Goal: Task Accomplishment & Management: Complete application form

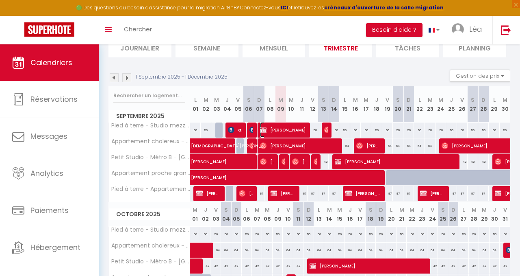
click at [283, 127] on span "Aziz Labdaoui" at bounding box center [283, 129] width 46 height 15
select select "OK"
select select "KO"
select select "0"
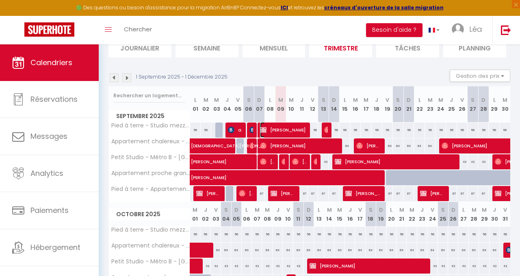
select select "1"
select select
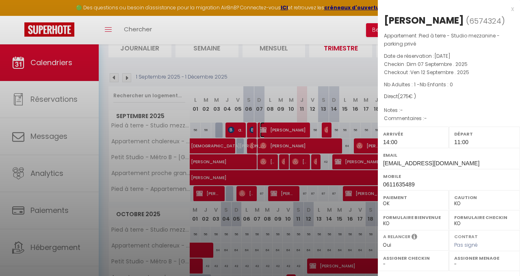
select select "47248"
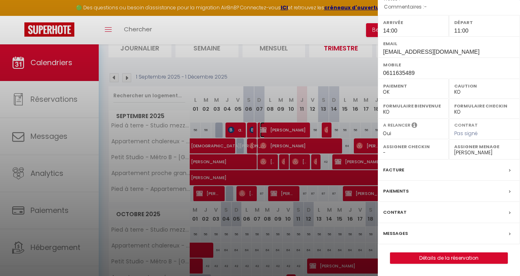
scroll to position [69, 0]
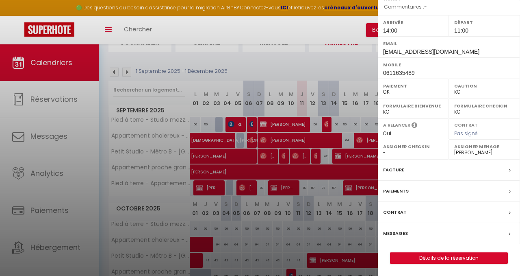
click at [407, 175] on div "Facture" at bounding box center [449, 169] width 142 height 21
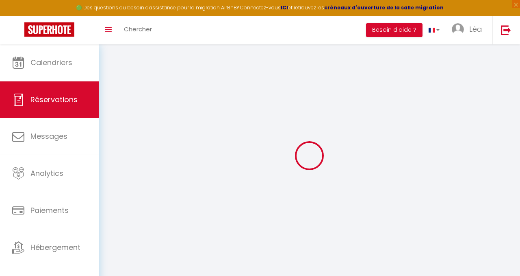
select select
checkbox input "false"
select index
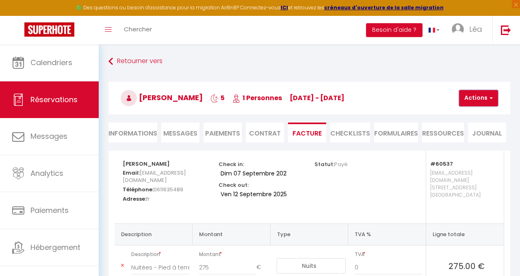
click at [473, 95] on button "Actions" at bounding box center [478, 98] width 39 height 16
click at [479, 129] on link "Aperçu et éditer" at bounding box center [488, 126] width 68 height 11
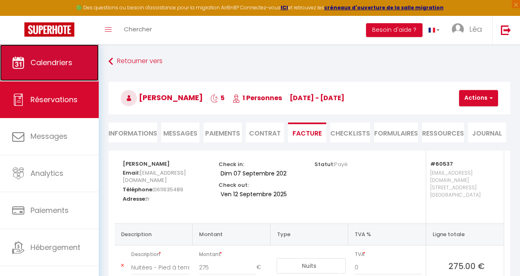
click at [59, 68] on link "Calendriers" at bounding box center [49, 62] width 99 height 37
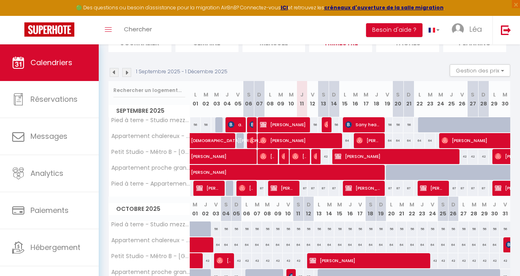
scroll to position [70, 0]
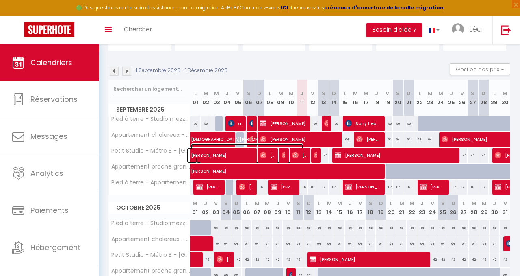
click at [232, 150] on span "Aziz Labdaoui" at bounding box center [247, 150] width 112 height 15
select select "OK"
select select "KO"
select select "0"
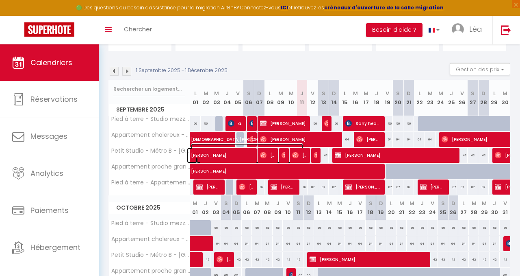
select select "1"
select select
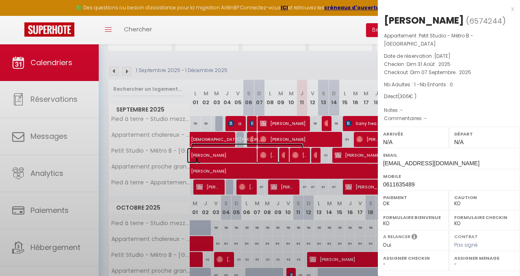
select select "47248"
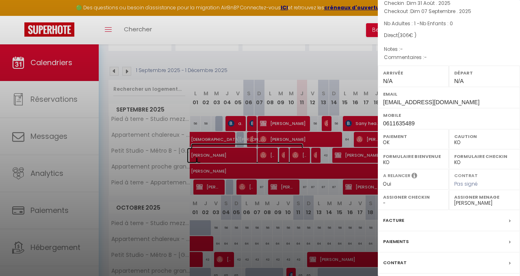
scroll to position [111, 0]
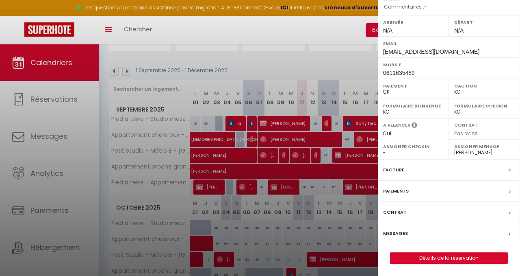
click at [430, 192] on div "Paiements" at bounding box center [449, 191] width 142 height 21
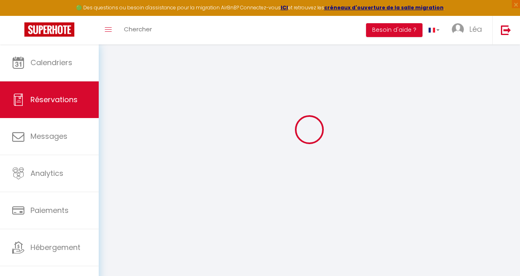
scroll to position [6, 0]
select select
checkbox input "false"
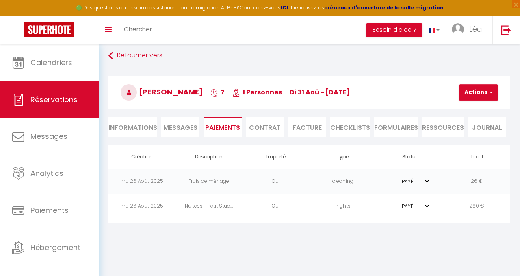
click at [307, 131] on li "Facture" at bounding box center [307, 127] width 38 height 20
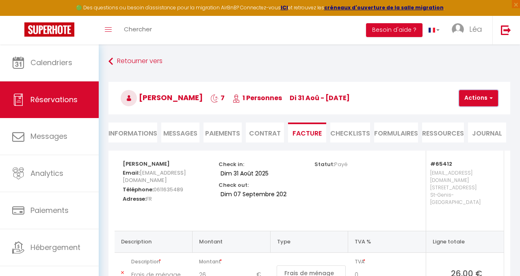
click at [470, 104] on button "Actions" at bounding box center [478, 98] width 39 height 16
click at [471, 126] on link "Aperçu et éditer" at bounding box center [488, 126] width 68 height 11
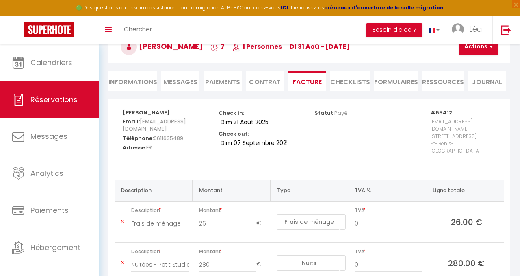
scroll to position [60, 0]
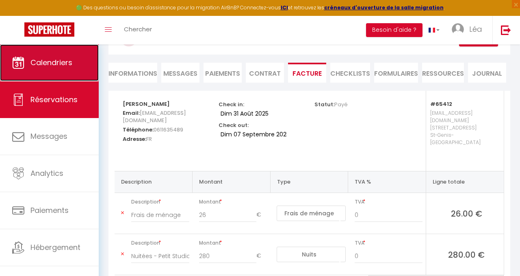
click at [49, 60] on span "Calendriers" at bounding box center [51, 62] width 42 height 10
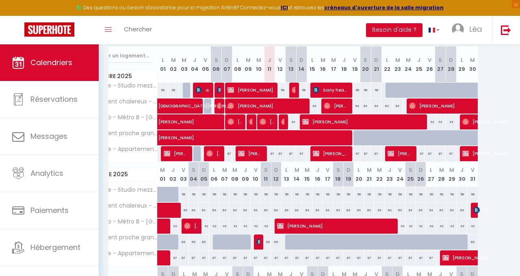
scroll to position [89, 0]
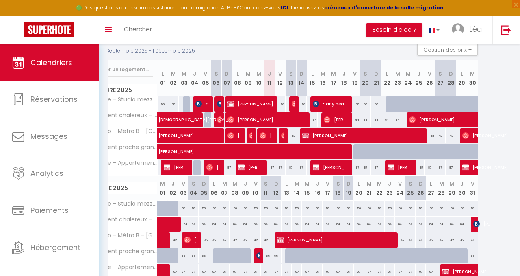
click at [388, 102] on div at bounding box center [391, 103] width 11 height 15
type input "56"
type input "Lun 22 Septembre 2025"
type input "Mar 23 Septembre 2025"
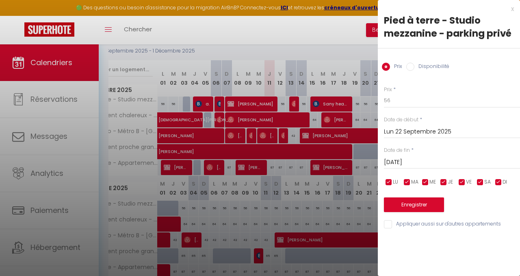
scroll to position [23, 0]
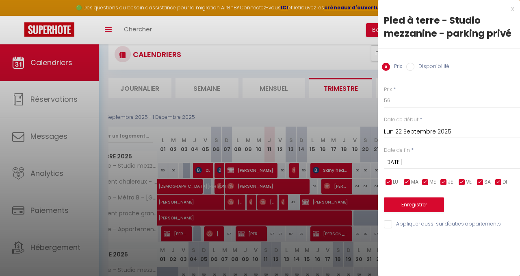
click at [510, 7] on div "x" at bounding box center [446, 9] width 136 height 10
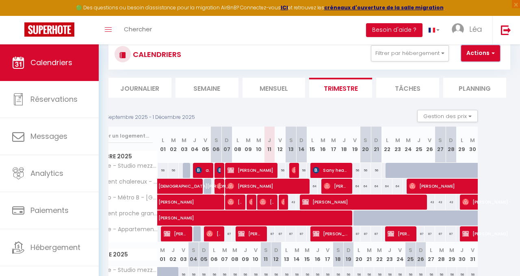
click at [477, 54] on button "Actions" at bounding box center [481, 53] width 39 height 16
click at [464, 71] on link "Nouvelle réservation" at bounding box center [484, 72] width 71 height 12
select select
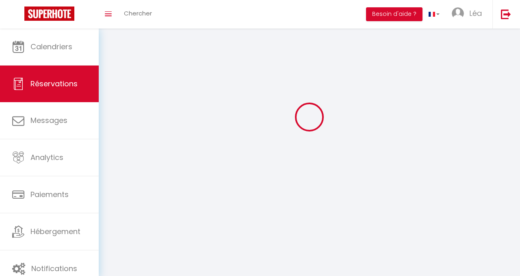
select select
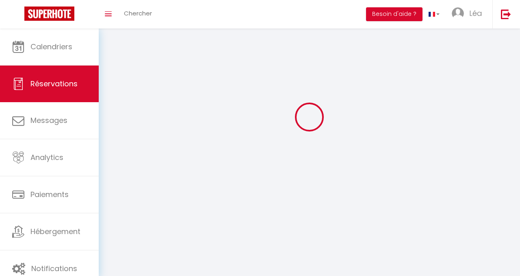
select select
checkbox input "false"
select select
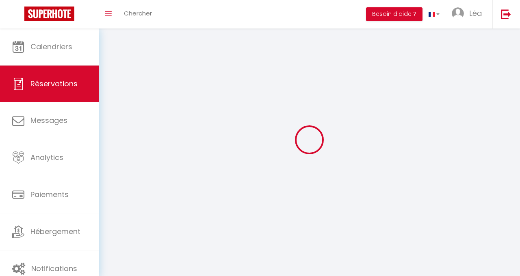
select select
checkbox input "false"
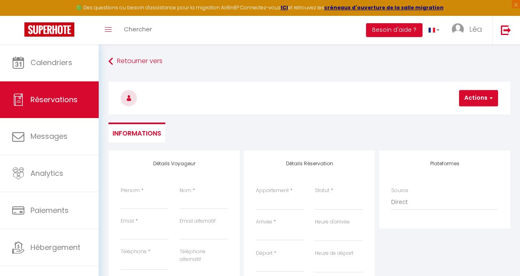
select select
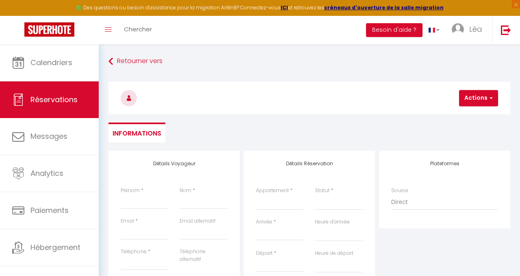
select select
checkbox input "false"
select select
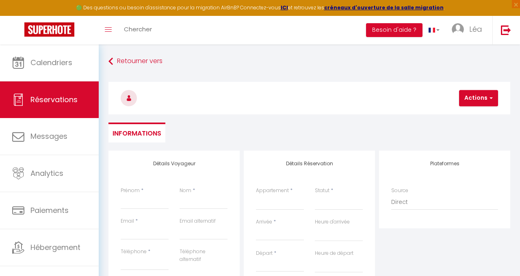
select select
checkbox input "false"
select select
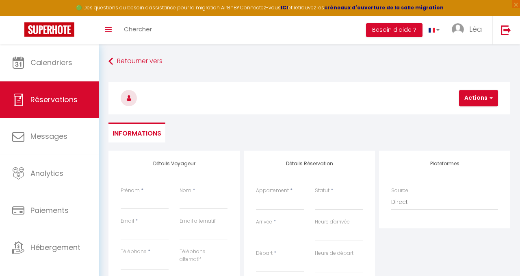
select select
click at [136, 206] on input "Prénom" at bounding box center [145, 201] width 48 height 15
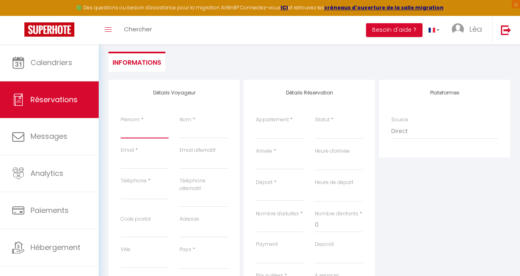
scroll to position [87, 0]
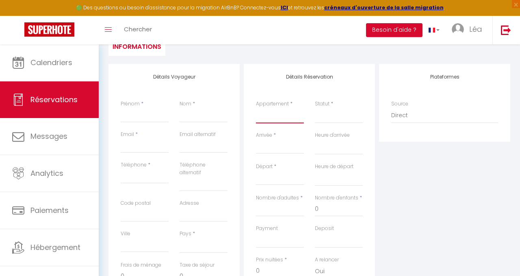
click at [296, 117] on select "Pied à terre - Studio mezzanine - parking privé Pied à terre - Appartement 75m2…" at bounding box center [280, 115] width 48 height 15
select select "60537"
select select
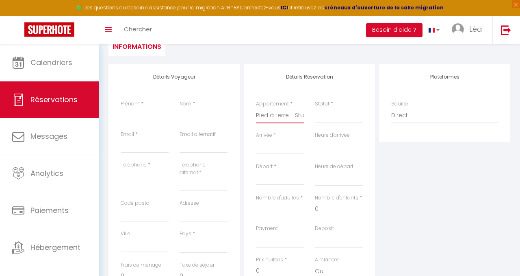
select select
checkbox input "false"
click at [322, 118] on select "Confirmé Non Confirmé Annulé Annulé par le voyageur No Show Request" at bounding box center [339, 115] width 48 height 15
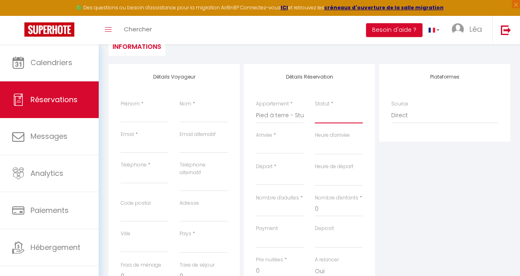
click at [349, 115] on select "Confirmé Non Confirmé Annulé Annulé par le voyageur No Show Request" at bounding box center [339, 115] width 48 height 15
select select
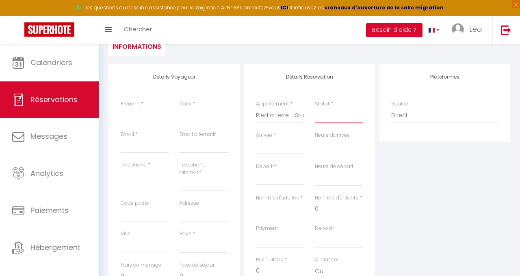
select select
checkbox input "false"
click at [332, 115] on select "Confirmé Non Confirmé Annulé Annulé par le voyageur No Show Request" at bounding box center [339, 115] width 48 height 15
select select "1"
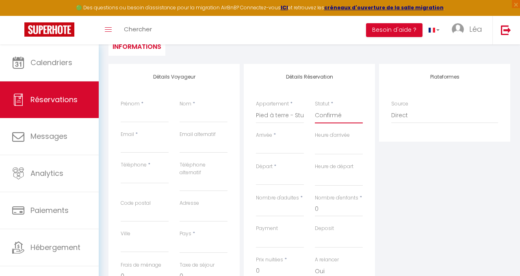
select select
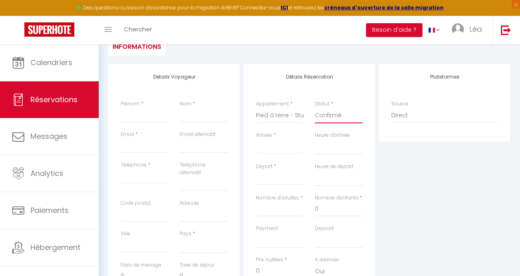
checkbox input "false"
click at [275, 151] on input "Arrivée" at bounding box center [280, 147] width 48 height 11
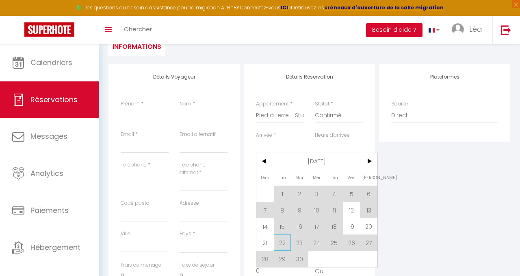
click at [276, 240] on span "22" at bounding box center [282, 242] width 17 height 16
select select
type input "Lun 22 Septembre 2025"
select select
type input "Mar 23 Septembre 2025"
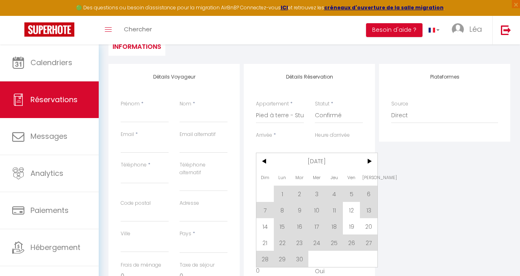
select select
checkbox input "false"
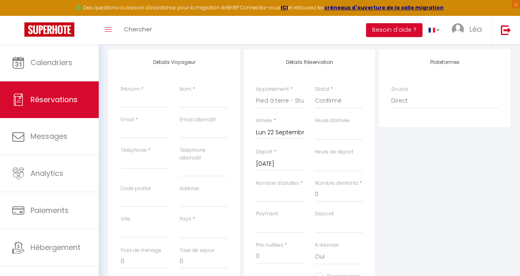
scroll to position [105, 0]
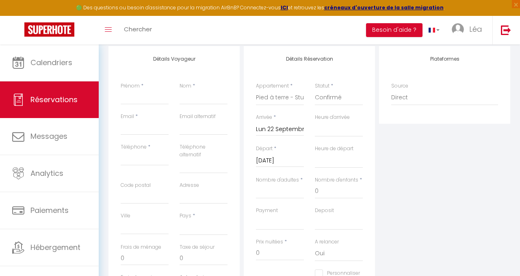
click at [287, 156] on input "Mar 23 Septembre 2025" at bounding box center [280, 160] width 48 height 11
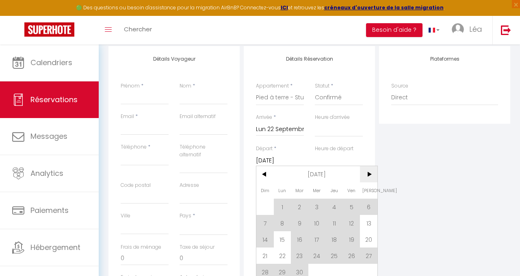
click at [365, 176] on span ">" at bounding box center [368, 174] width 17 height 16
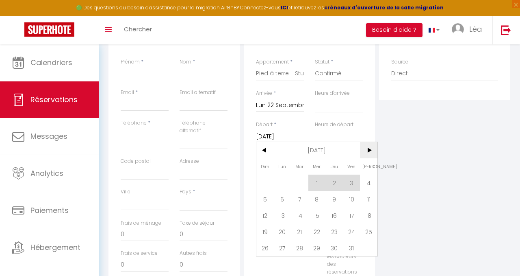
scroll to position [132, 0]
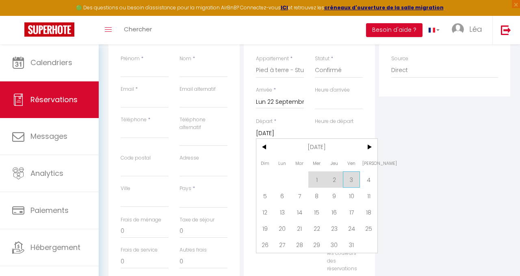
click at [351, 180] on span "3" at bounding box center [351, 179] width 17 height 16
select select
type input "Ven 03 Octobre 2025"
select select
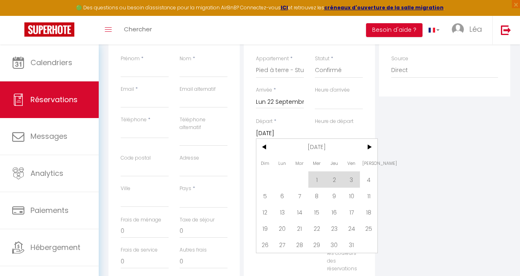
select select
checkbox input "false"
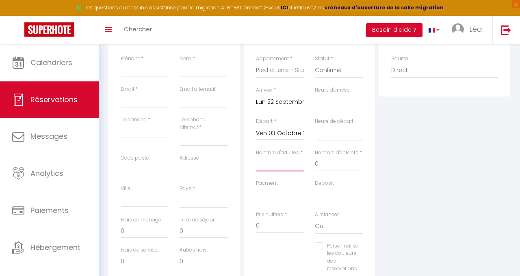
click at [273, 162] on input "Nombre d'adultes" at bounding box center [280, 164] width 48 height 15
type input "1"
select select
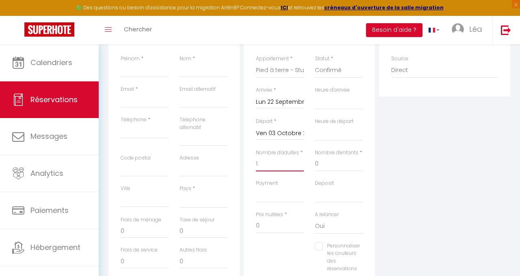
select select
checkbox input "false"
select select
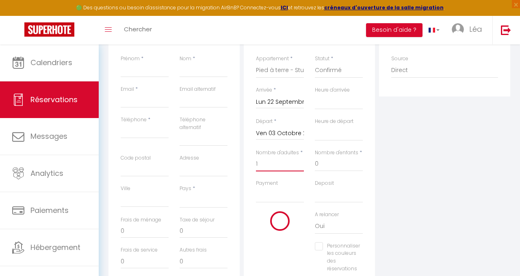
select select
checkbox input "false"
type input "1"
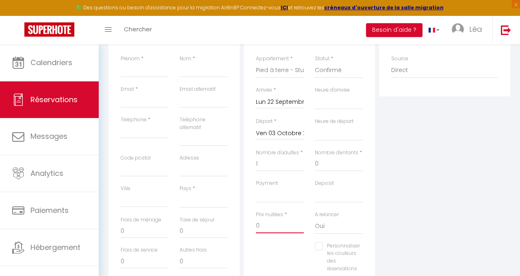
click at [274, 225] on input "0" at bounding box center [280, 225] width 48 height 15
select select
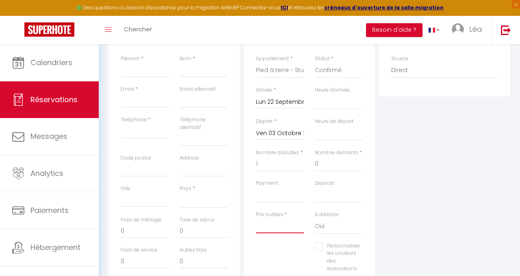
select select
checkbox input "false"
type input "6"
select select
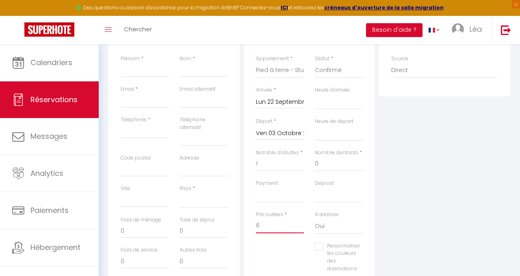
select select
checkbox input "false"
type input "60"
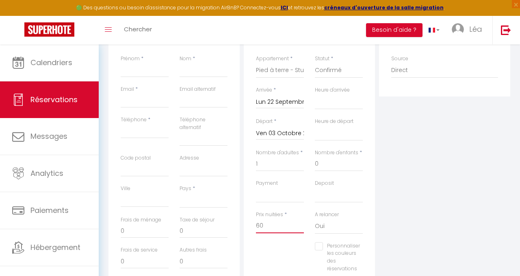
select select
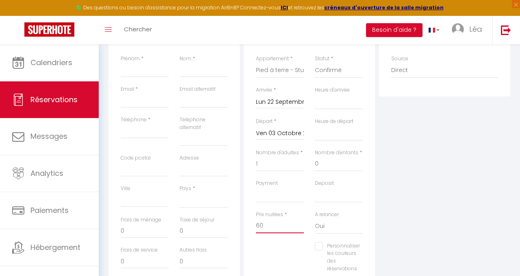
checkbox input "false"
type input "605"
select select
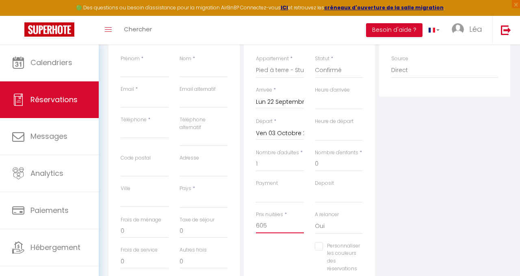
select select
checkbox input "false"
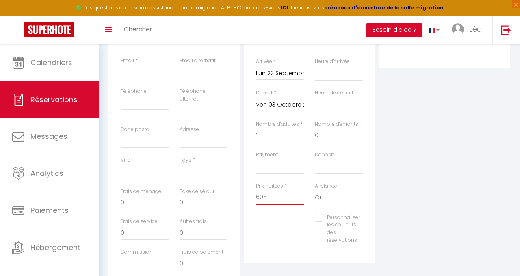
scroll to position [163, 0]
type input "605"
click at [282, 221] on div "Personnaliser les couleurs des réservations #D7092E" at bounding box center [310, 230] width 118 height 39
click at [323, 198] on select "Oui Non" at bounding box center [339, 194] width 48 height 15
select select "0"
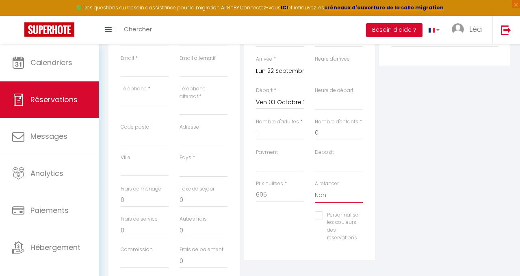
select select
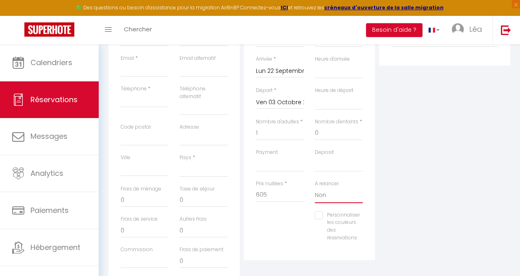
checkbox input "false"
click at [143, 203] on input "0" at bounding box center [145, 199] width 48 height 15
select select
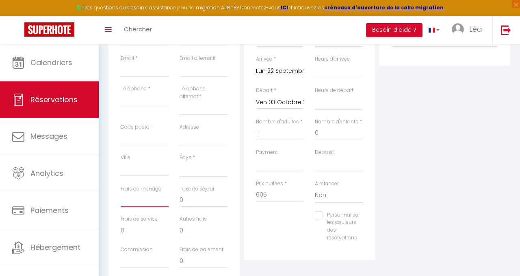
select select
checkbox input "false"
type input "3"
select select
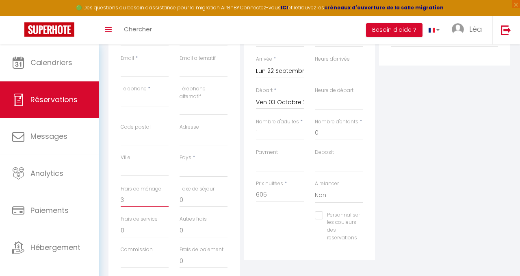
select select
checkbox input "false"
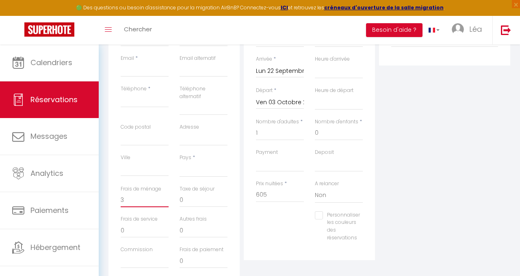
type input "35"
select select
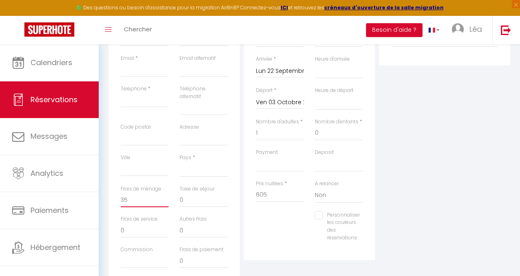
select select
checkbox input "false"
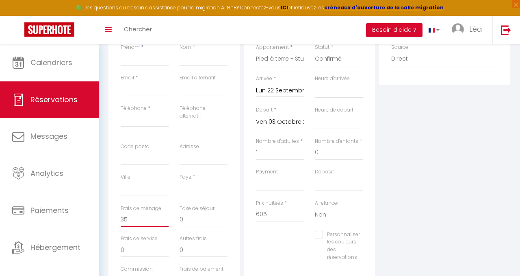
scroll to position [140, 0]
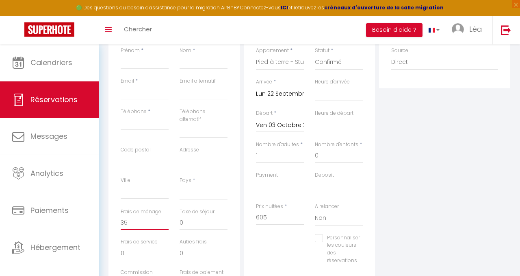
type input "35"
click at [158, 67] on input "Prénom" at bounding box center [145, 61] width 48 height 15
type input "A"
select select
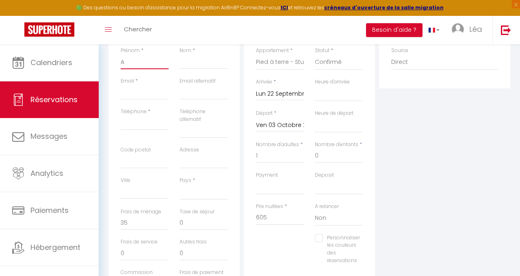
select select
checkbox input "false"
type input "Az"
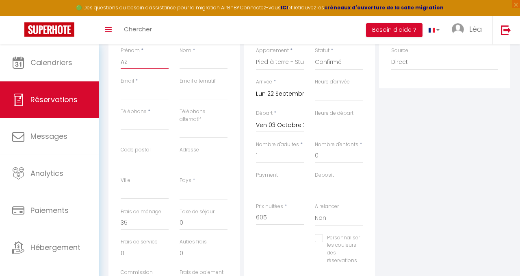
select select
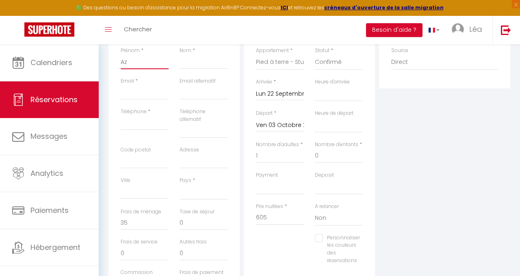
checkbox input "false"
type input "Azi"
select select
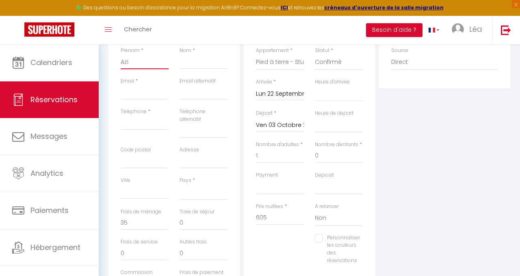
select select
checkbox input "false"
type input "[PERSON_NAME]"
select select
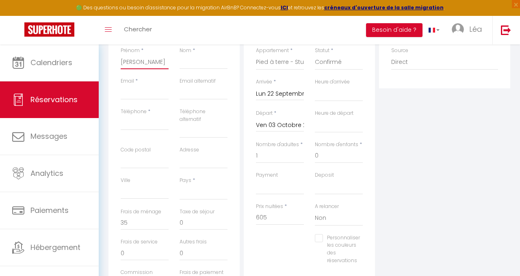
select select
checkbox input "false"
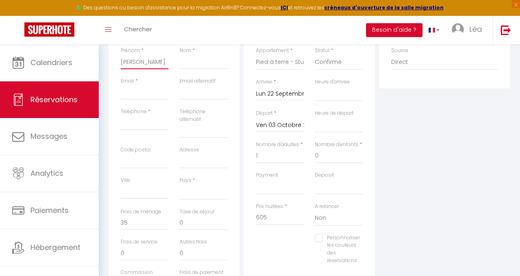
type input "[PERSON_NAME]"
type input "L"
select select
click at [134, 94] on input "Email client" at bounding box center [145, 92] width 48 height 15
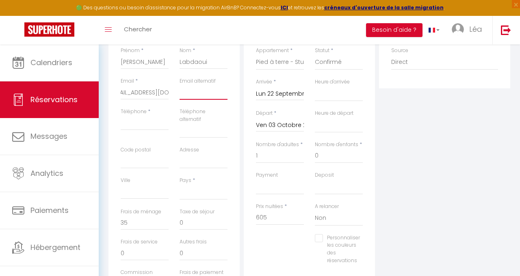
scroll to position [0, 0]
click at [203, 125] on input "Téléphone alternatif" at bounding box center [204, 130] width 48 height 15
click at [144, 162] on input "Code postal" at bounding box center [145, 161] width 48 height 15
click at [230, 178] on div "Pays * France Portugal Afghanistan Albania Algeria American Samoa Andorra Angol…" at bounding box center [203, 191] width 59 height 31
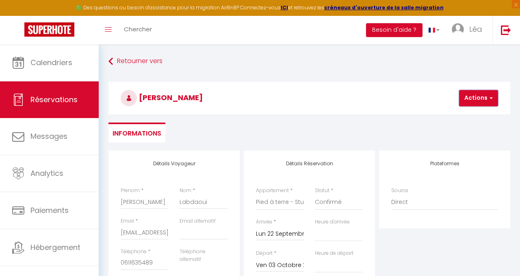
click at [483, 93] on button "Actions" at bounding box center [478, 98] width 39 height 16
click at [468, 117] on link "Enregistrer" at bounding box center [486, 116] width 64 height 11
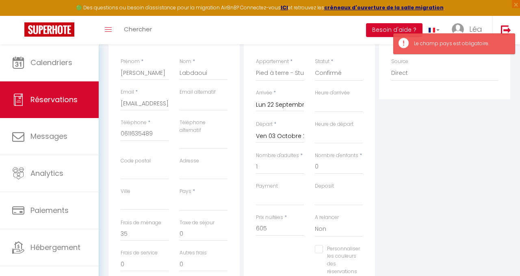
scroll to position [139, 0]
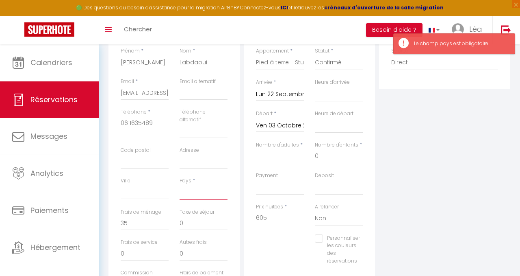
click at [204, 197] on select "France Portugal Afghanistan Albania Algeria American Samoa Andorra Angola Angui…" at bounding box center [204, 192] width 48 height 15
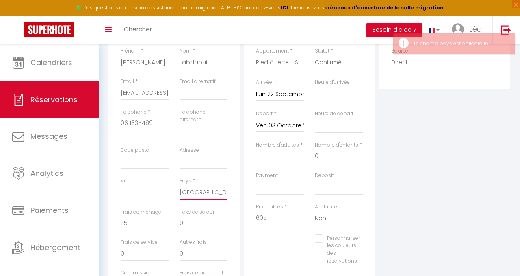
scroll to position [0, 0]
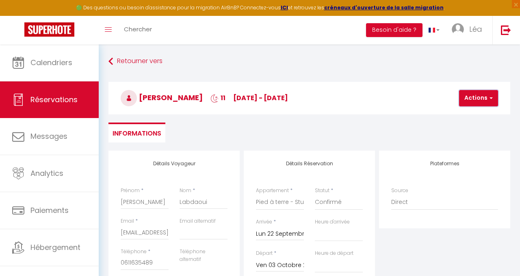
click at [488, 94] on button "Actions" at bounding box center [478, 98] width 39 height 16
click at [465, 122] on ul "Enregistrer" at bounding box center [485, 115] width 65 height 15
click at [479, 98] on button "Actions" at bounding box center [478, 98] width 39 height 16
click at [473, 108] on ul "Enregistrer" at bounding box center [485, 115] width 65 height 15
click at [478, 98] on button "Actions" at bounding box center [478, 98] width 39 height 16
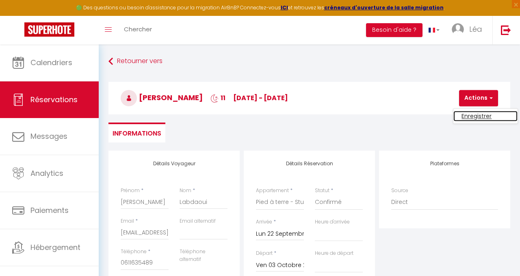
click at [468, 115] on link "Enregistrer" at bounding box center [486, 116] width 64 height 11
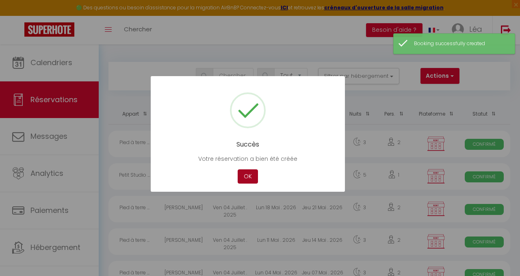
click at [248, 179] on button "OK" at bounding box center [248, 176] width 20 height 14
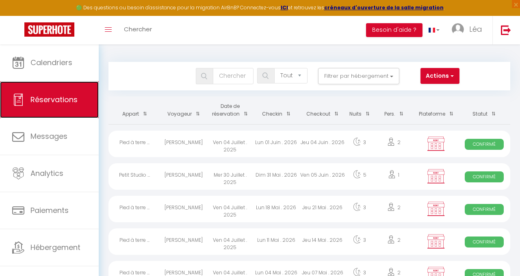
click at [72, 99] on span "Réservations" at bounding box center [53, 99] width 47 height 10
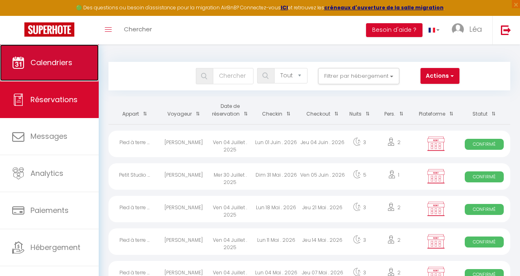
click at [64, 61] on span "Calendriers" at bounding box center [51, 62] width 42 height 10
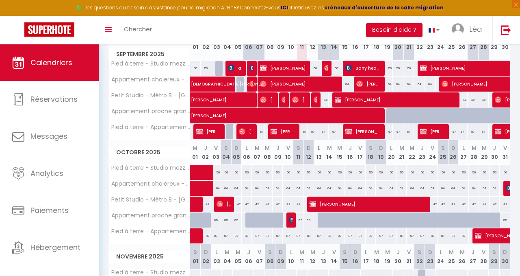
scroll to position [122, 0]
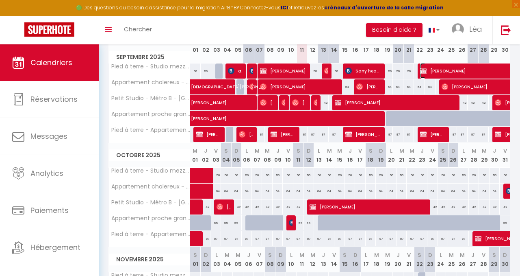
click at [449, 67] on span "Aziz Labdaoui" at bounding box center [523, 70] width 206 height 15
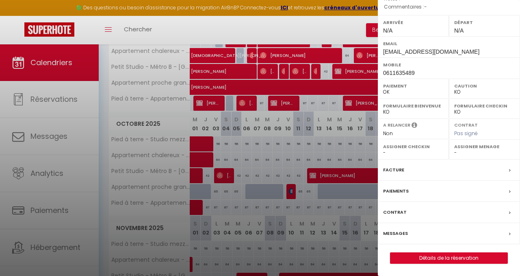
scroll to position [168, 0]
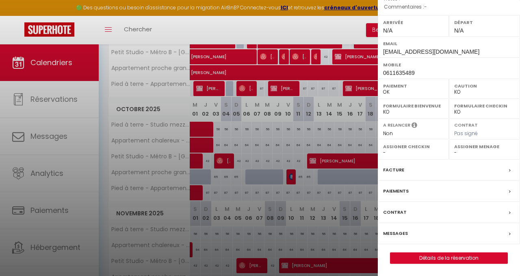
click at [438, 195] on div "Paiements" at bounding box center [449, 191] width 142 height 21
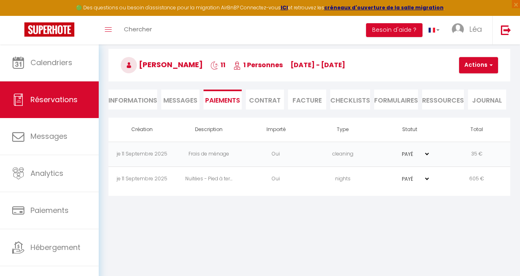
scroll to position [37, 0]
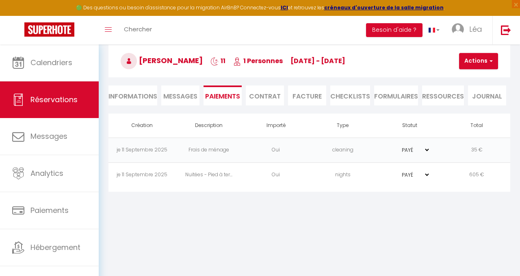
click at [412, 171] on select "PAYÉ EN ATTENTE" at bounding box center [410, 175] width 41 height 8
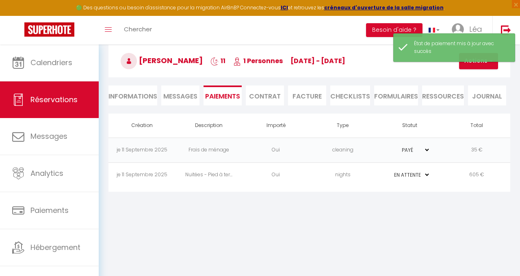
click at [414, 150] on select "PAYÉ EN ATTENTE" at bounding box center [410, 150] width 41 height 8
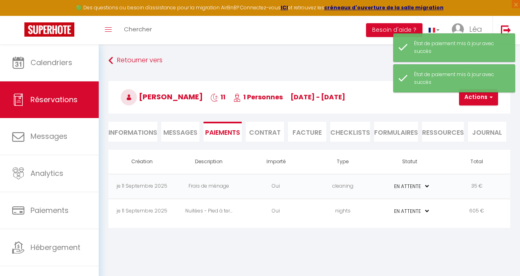
scroll to position [0, 0]
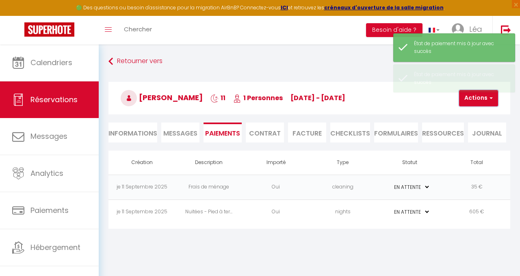
click at [490, 103] on button "Actions" at bounding box center [478, 98] width 39 height 16
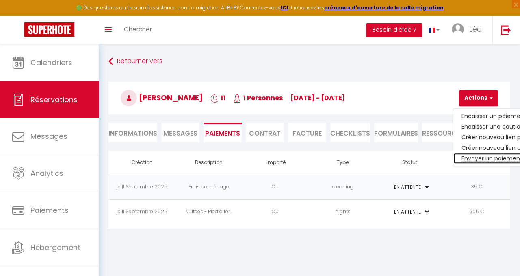
click at [488, 158] on link "Envoyer un paiement global" at bounding box center [504, 158] width 100 height 11
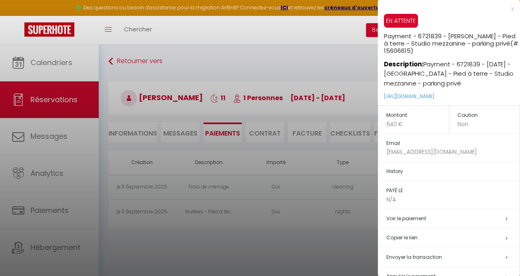
scroll to position [20, 0]
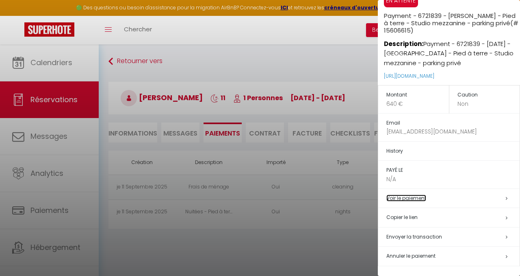
click at [426, 197] on link "Voir le paiement" at bounding box center [407, 197] width 40 height 7
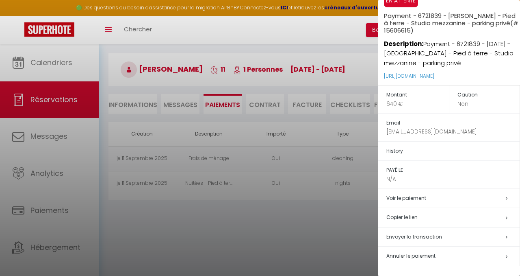
click at [450, 239] on h5 "Envoyer la transaction" at bounding box center [453, 236] width 133 height 9
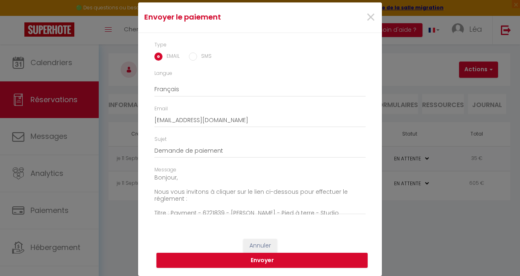
scroll to position [0, 0]
click at [371, 15] on span "×" at bounding box center [371, 17] width 10 height 24
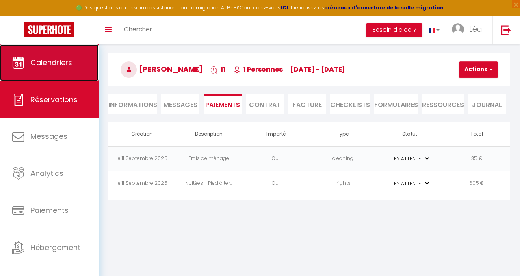
click at [66, 66] on span "Calendriers" at bounding box center [51, 62] width 42 height 10
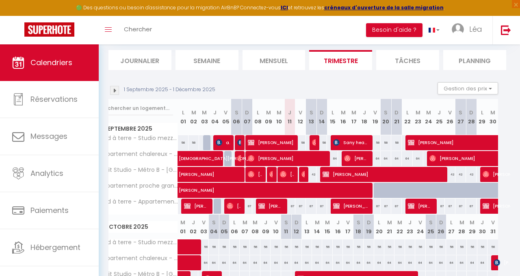
scroll to position [49, 0]
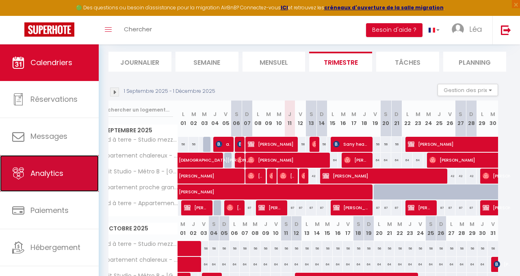
click at [64, 157] on link "Analytics" at bounding box center [49, 173] width 99 height 37
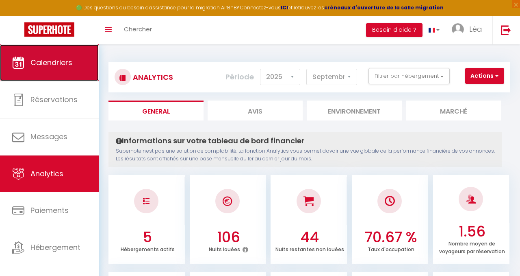
click at [64, 65] on span "Calendriers" at bounding box center [51, 62] width 42 height 10
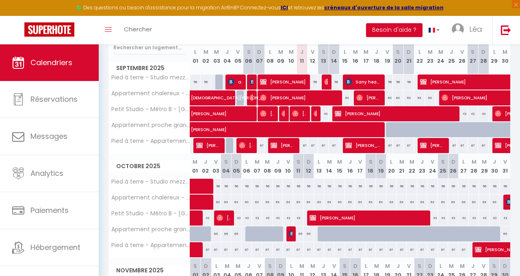
scroll to position [120, 0]
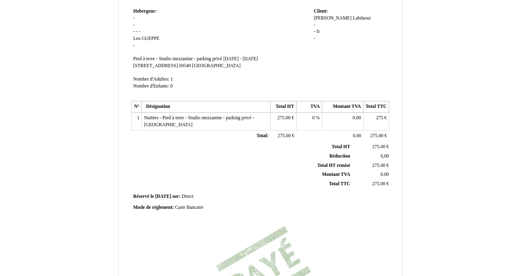
scroll to position [215, 0]
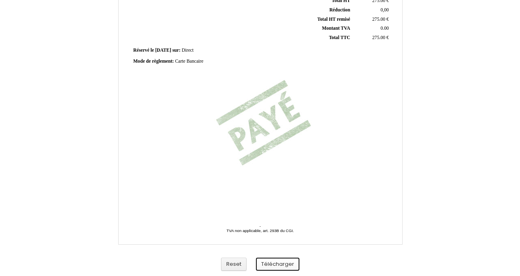
click at [276, 262] on button "Télécharger" at bounding box center [278, 263] width 44 height 13
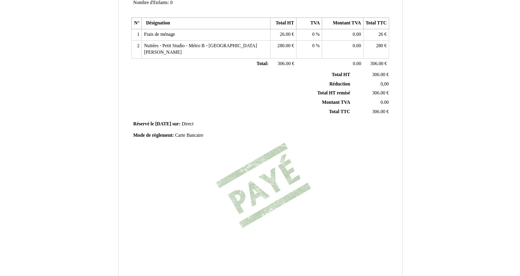
scroll to position [215, 0]
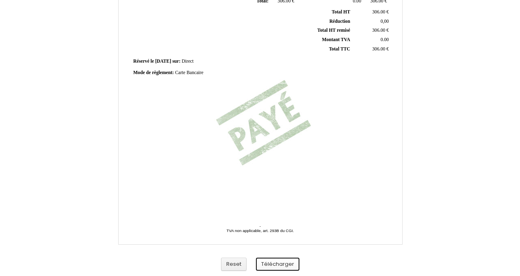
click at [281, 263] on button "Télécharger" at bounding box center [278, 263] width 44 height 13
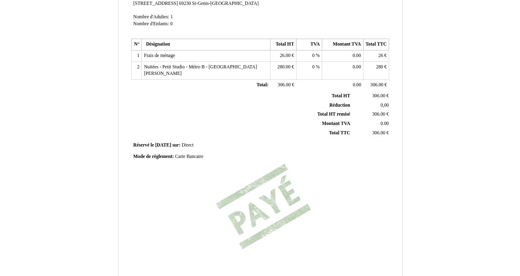
scroll to position [0, 0]
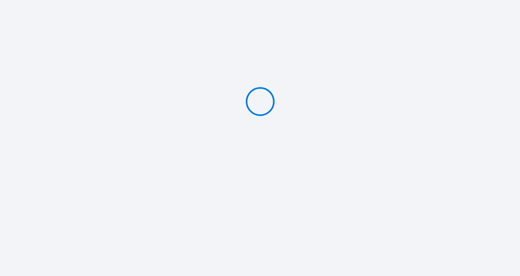
type input "PAYER 640 €"
